Goal: Use online tool/utility

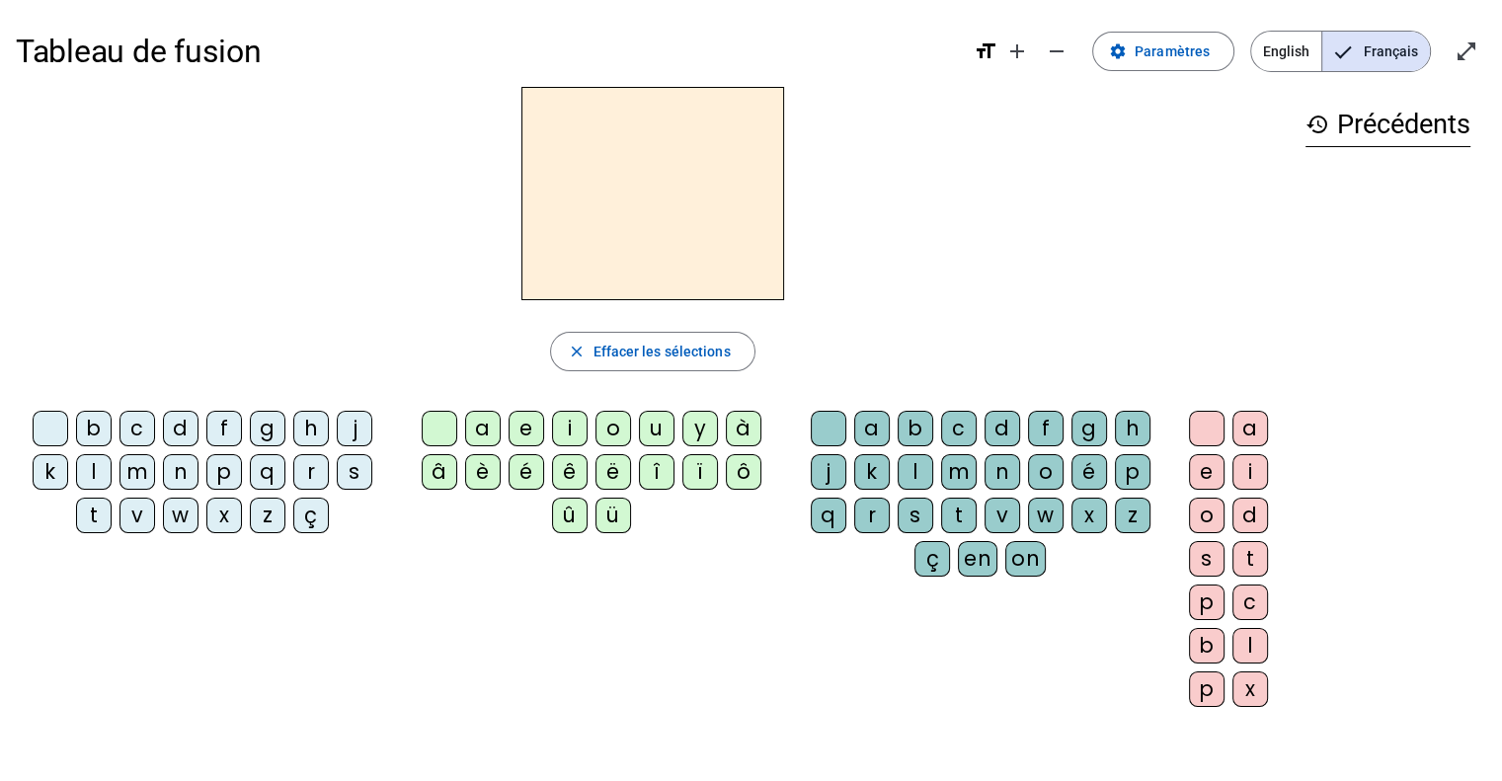
click at [142, 475] on div "m" at bounding box center [137, 472] width 36 height 36
click at [492, 428] on div "a" at bounding box center [483, 429] width 36 height 36
click at [109, 509] on div "t" at bounding box center [94, 516] width 36 height 36
click at [82, 472] on div "l" at bounding box center [94, 472] width 36 height 36
click at [514, 428] on div "e" at bounding box center [527, 429] width 36 height 36
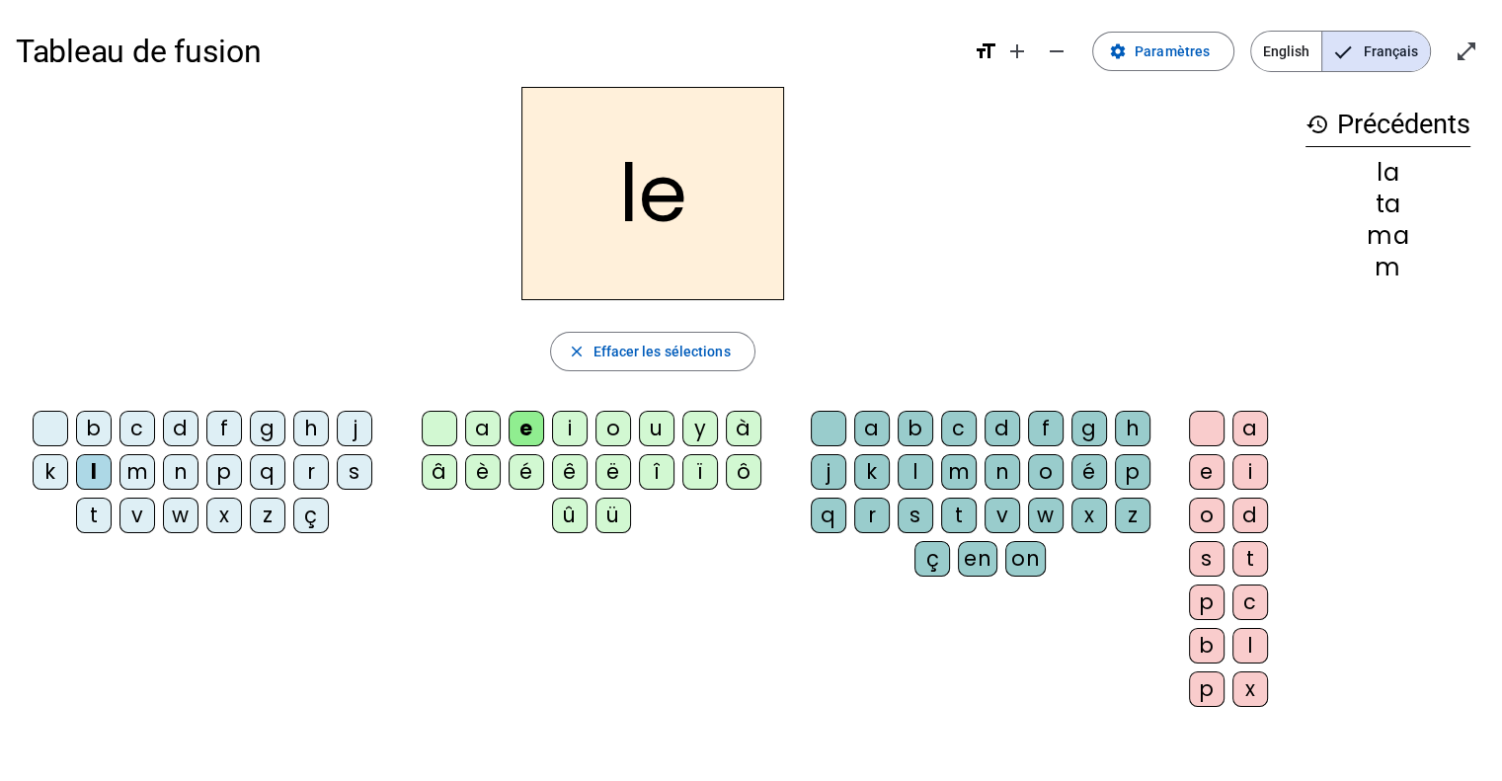
click at [660, 433] on div "u" at bounding box center [657, 429] width 36 height 36
click at [99, 516] on div "t" at bounding box center [94, 516] width 36 height 36
click at [183, 437] on div "d" at bounding box center [181, 429] width 36 height 36
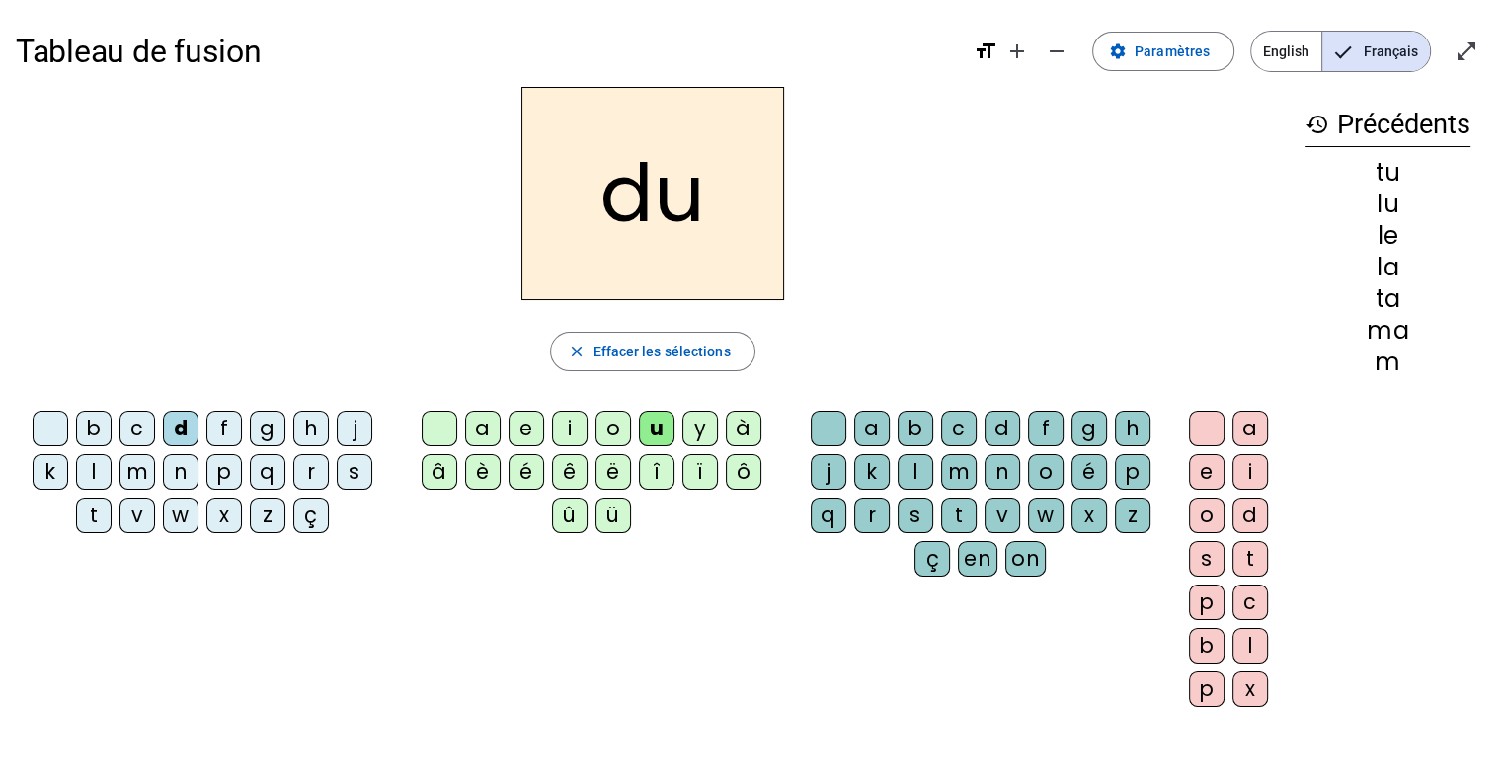
click at [530, 436] on div "e" at bounding box center [527, 429] width 36 height 36
click at [138, 461] on div "m" at bounding box center [137, 472] width 36 height 36
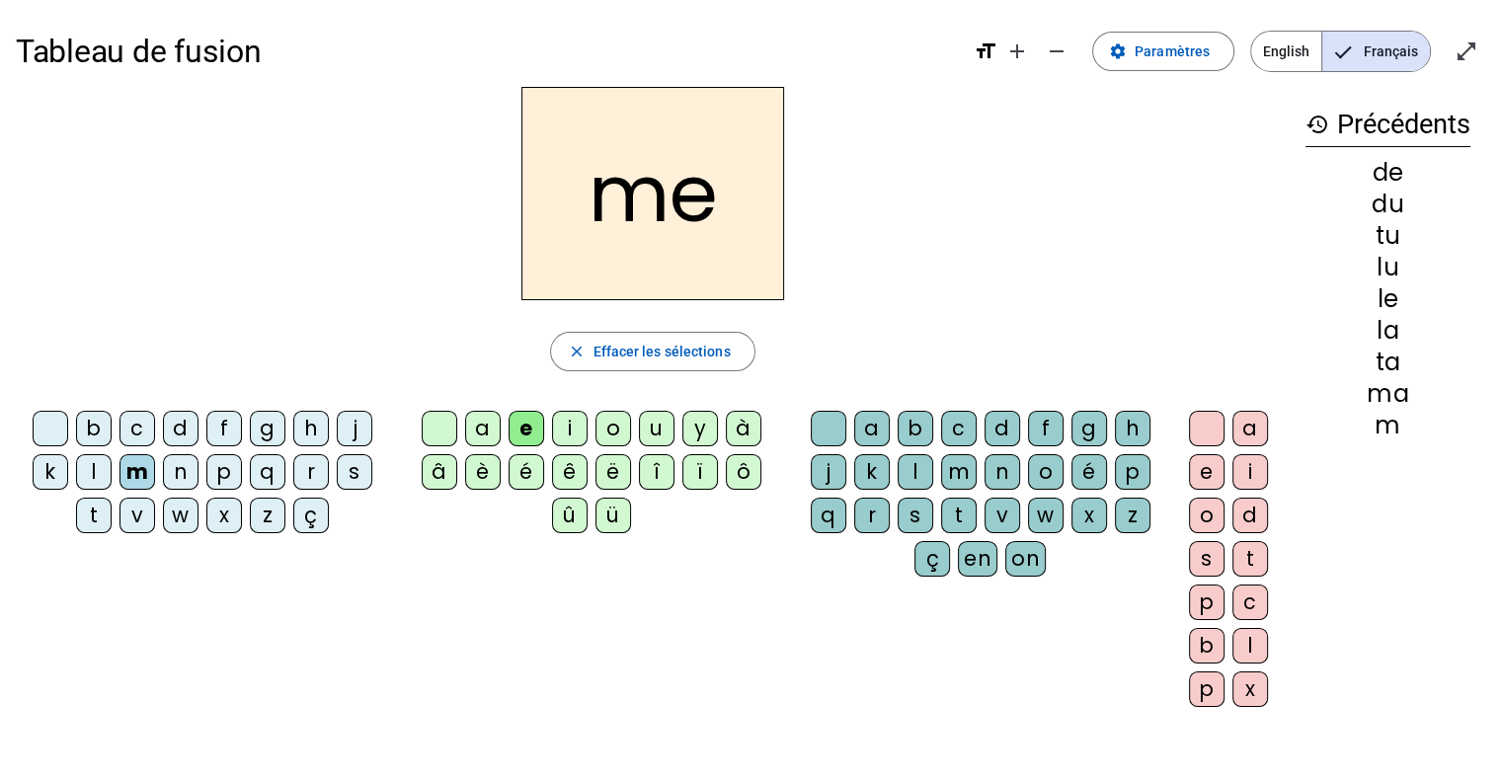
click at [339, 431] on div "j" at bounding box center [355, 429] width 36 height 36
